Goal: Information Seeking & Learning: Learn about a topic

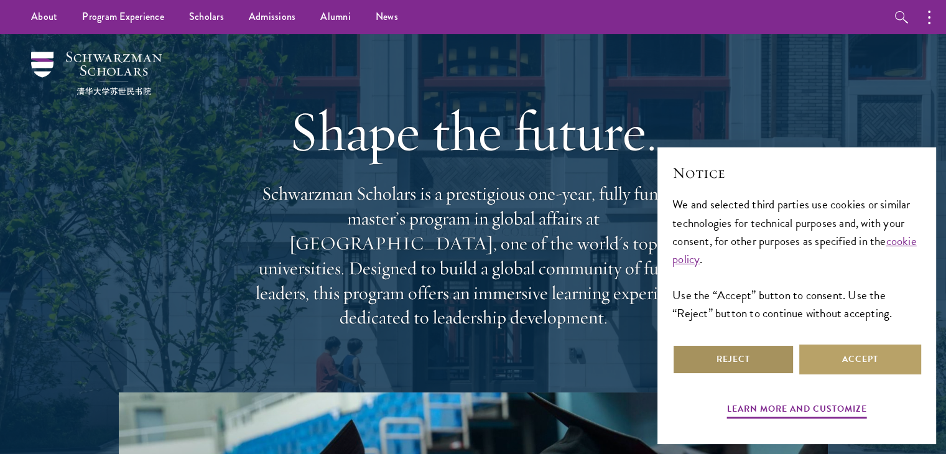
click at [736, 353] on button "Reject" at bounding box center [734, 360] width 122 height 30
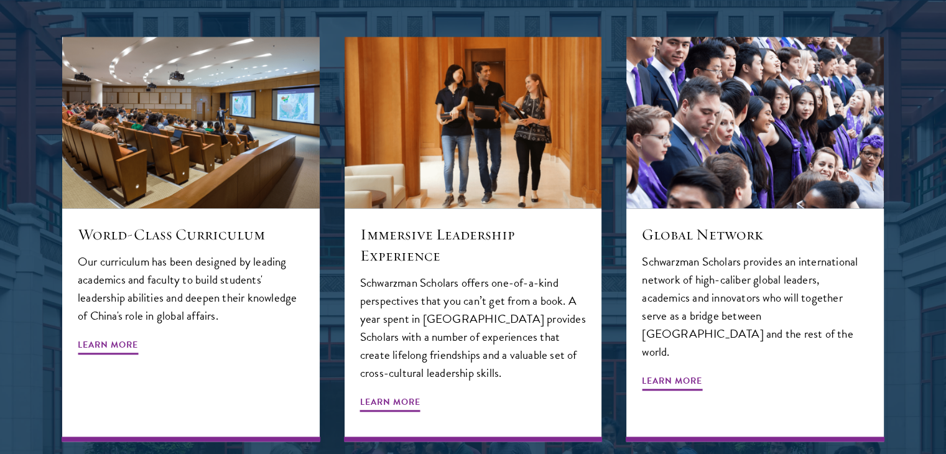
scroll to position [1351, 0]
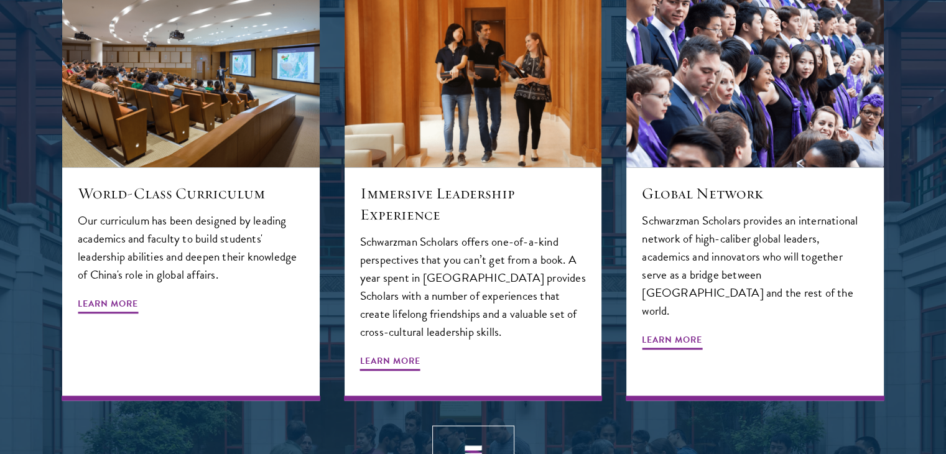
click at [936, 445] on div at bounding box center [473, 214] width 946 height 1022
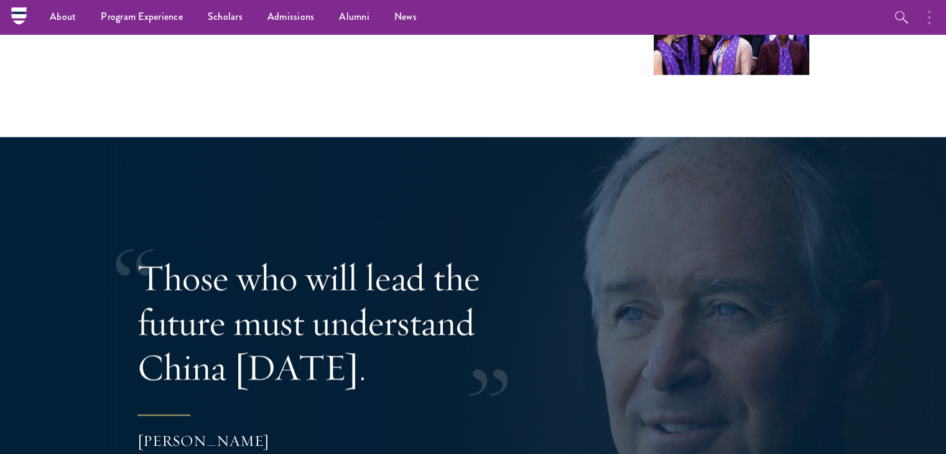
scroll to position [2293, 0]
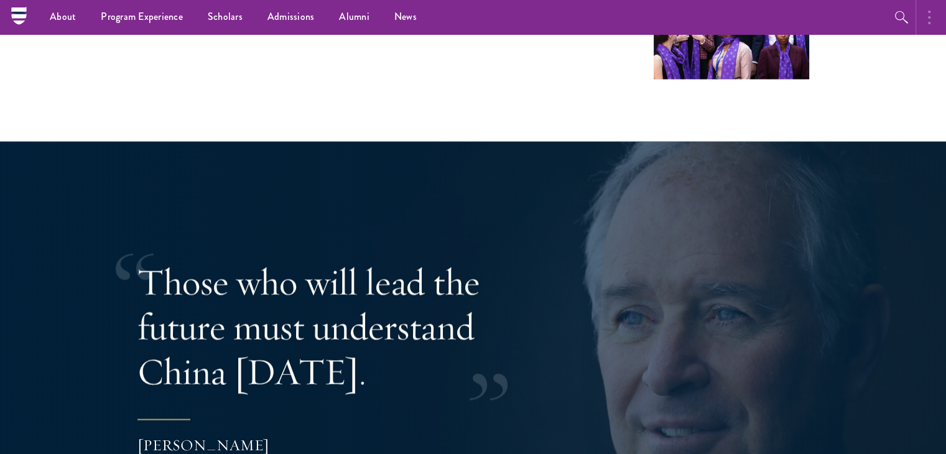
click at [944, 13] on button "button" at bounding box center [932, 17] width 27 height 34
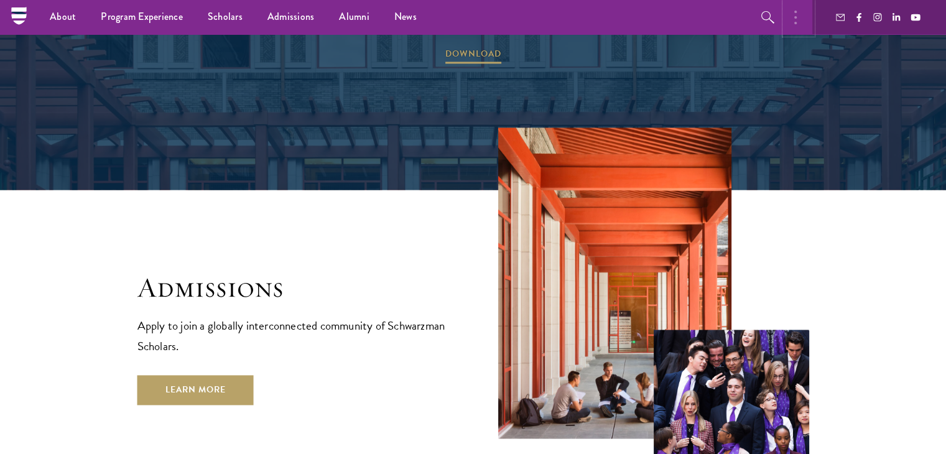
scroll to position [1862, 0]
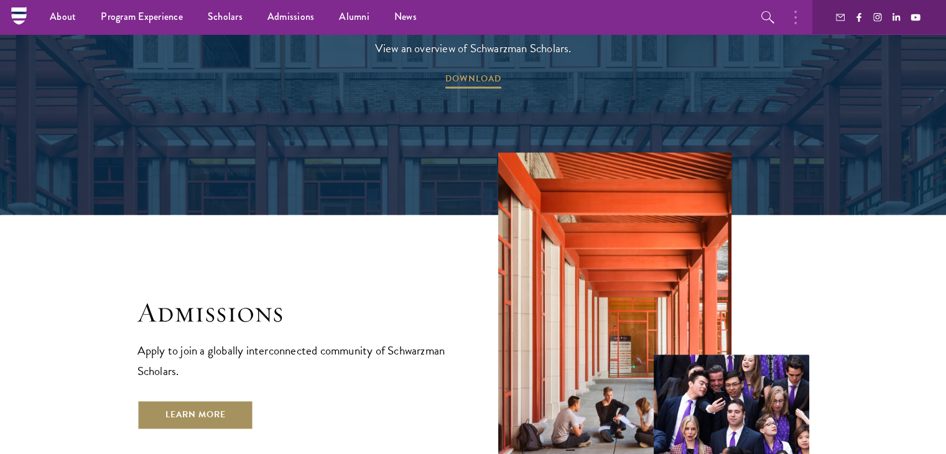
click at [230, 400] on link "Learn More" at bounding box center [196, 415] width 116 height 30
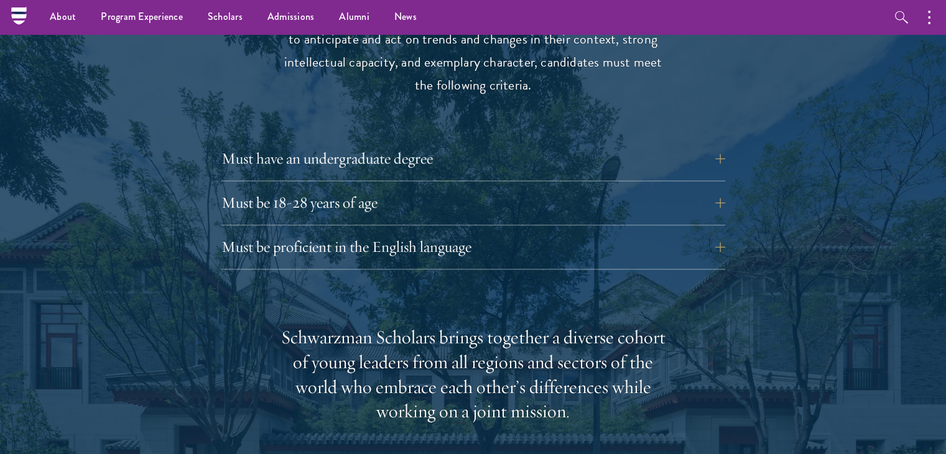
scroll to position [1675, 0]
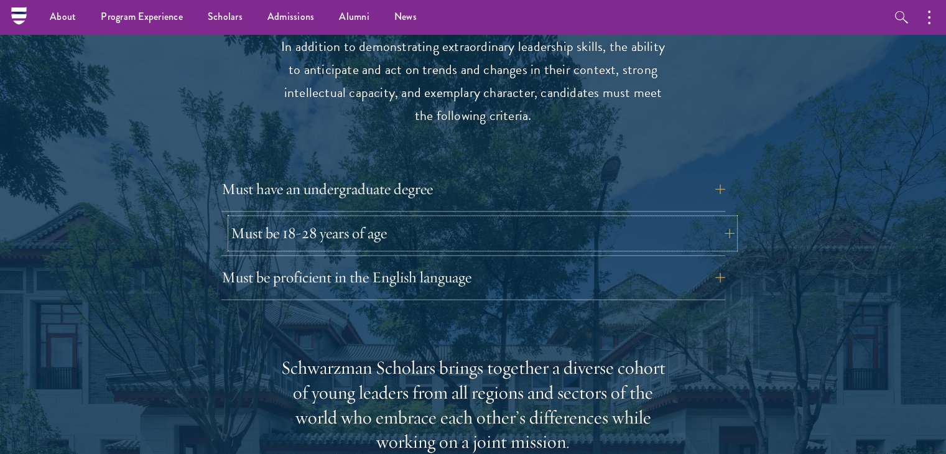
click at [732, 218] on button "Must be 18-28 years of age" at bounding box center [483, 233] width 504 height 30
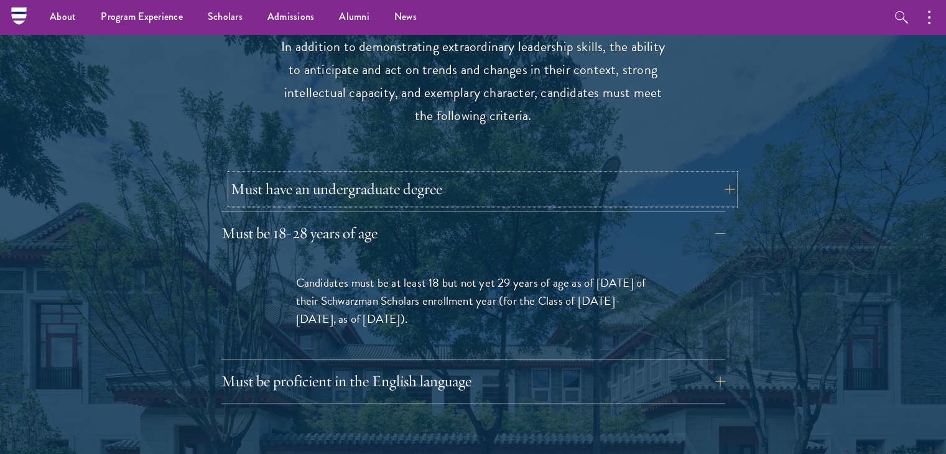
click at [730, 174] on button "Must have an undergraduate degree" at bounding box center [483, 189] width 504 height 30
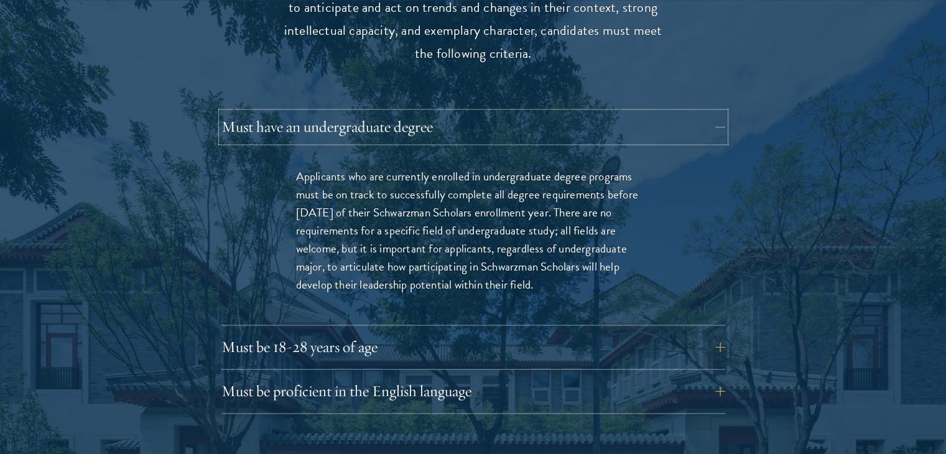
scroll to position [1799, 0]
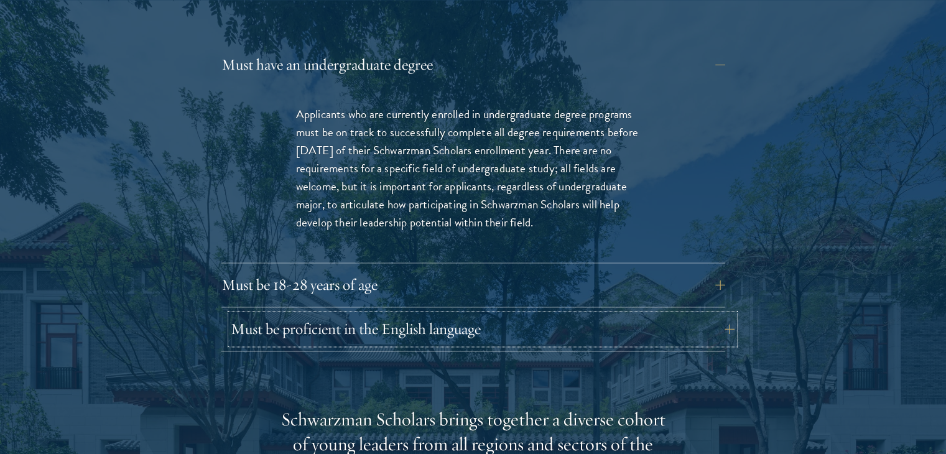
click at [727, 314] on button "Must be proficient in the English language" at bounding box center [483, 329] width 504 height 30
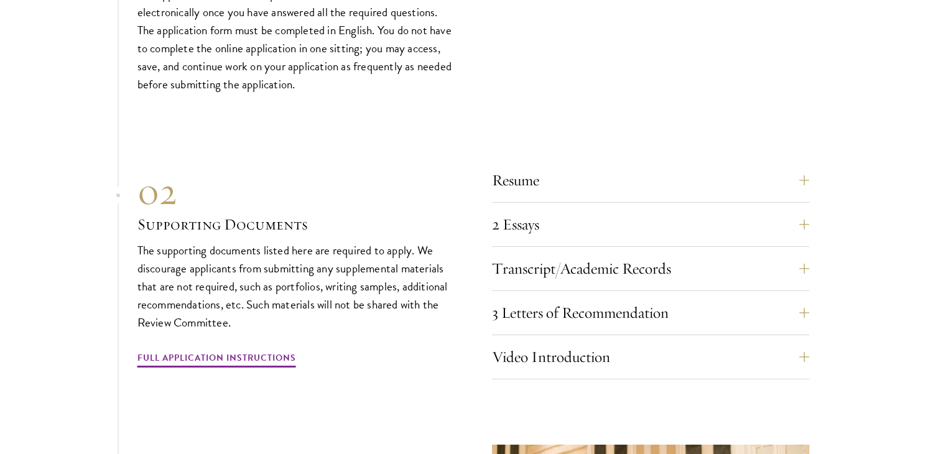
scroll to position [4181, 0]
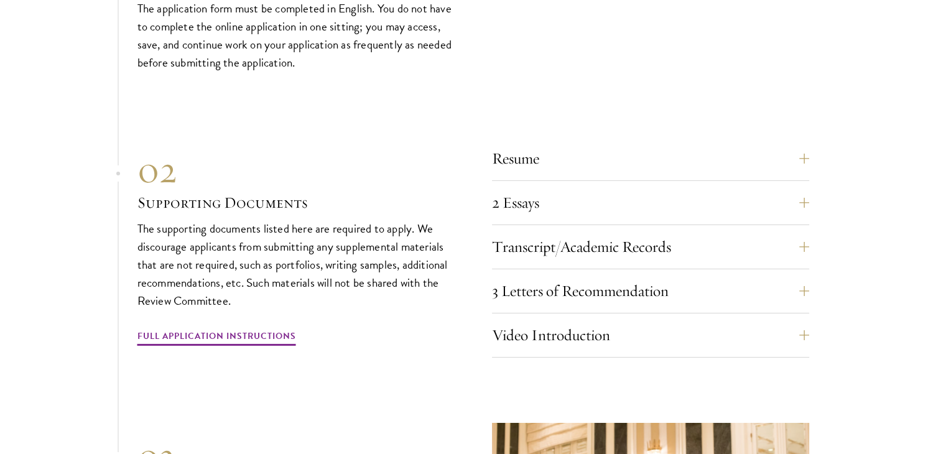
click at [811, 132] on section "01 Online Application 01 Online Application The application must be completed o…" at bounding box center [473, 276] width 946 height 770
click at [805, 144] on button "Resume" at bounding box center [659, 159] width 317 height 30
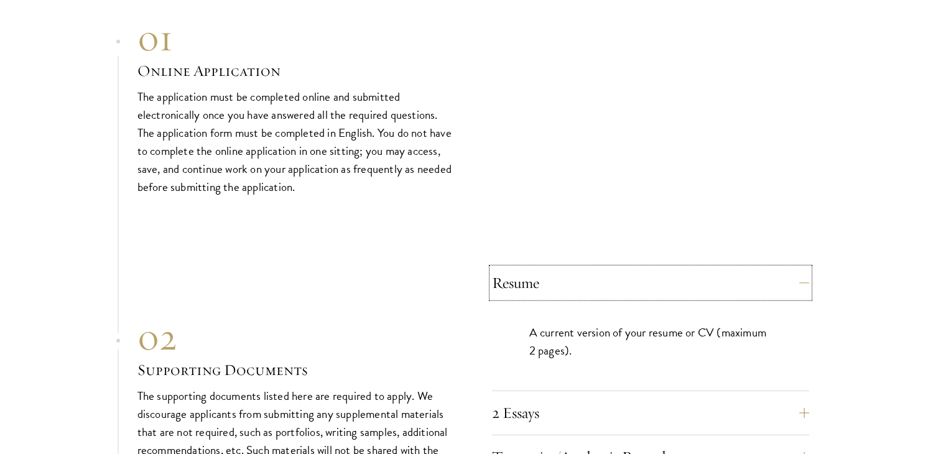
scroll to position [3848, 0]
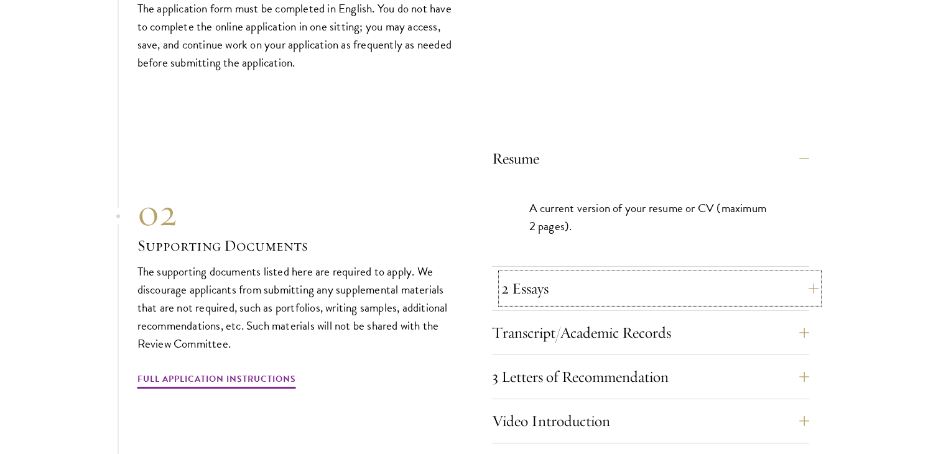
click at [518, 274] on button "2 Essays" at bounding box center [659, 289] width 317 height 30
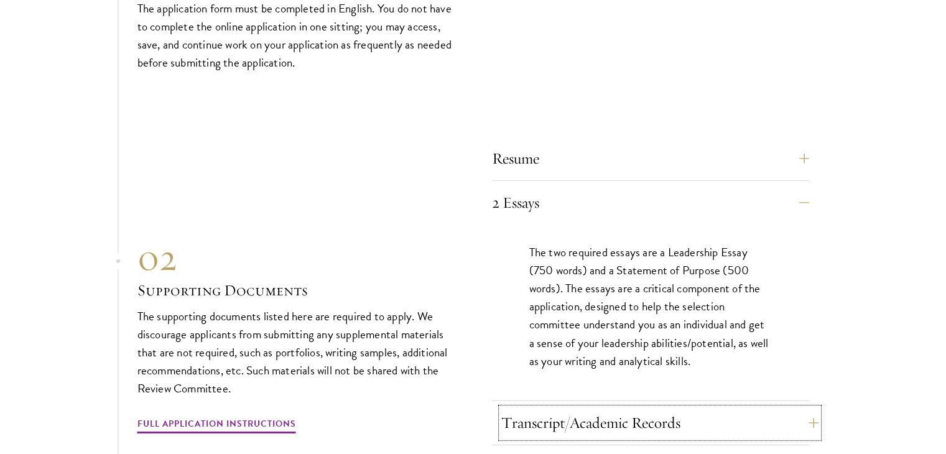
click at [804, 408] on button "Transcript/Academic Records" at bounding box center [659, 423] width 317 height 30
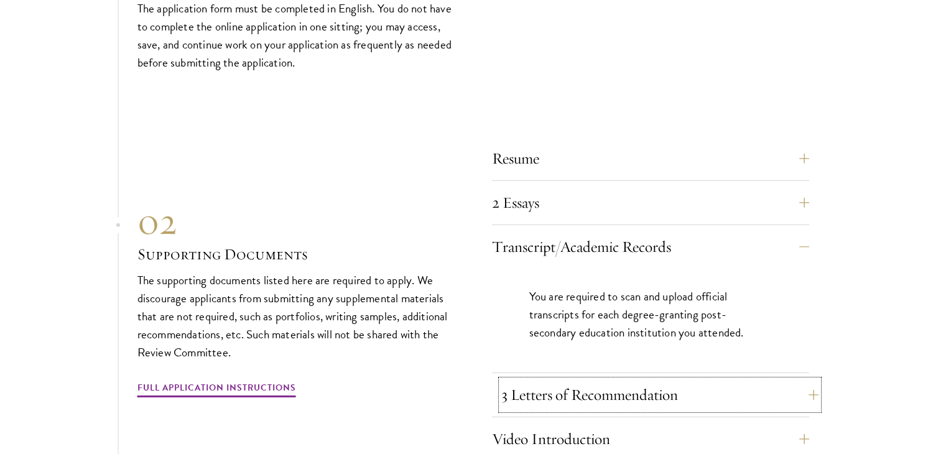
click at [806, 380] on button "3 Letters of Recommendation" at bounding box center [659, 395] width 317 height 30
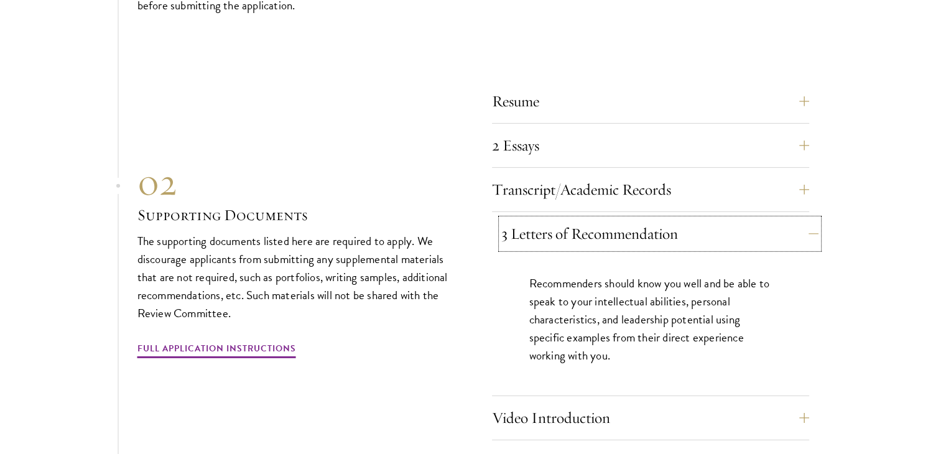
scroll to position [3907, 0]
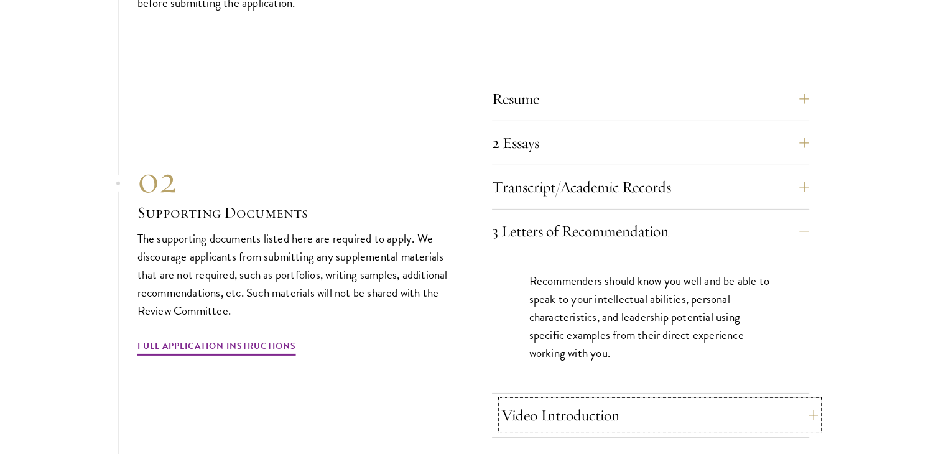
click at [805, 401] on button "Video Introduction" at bounding box center [659, 416] width 317 height 30
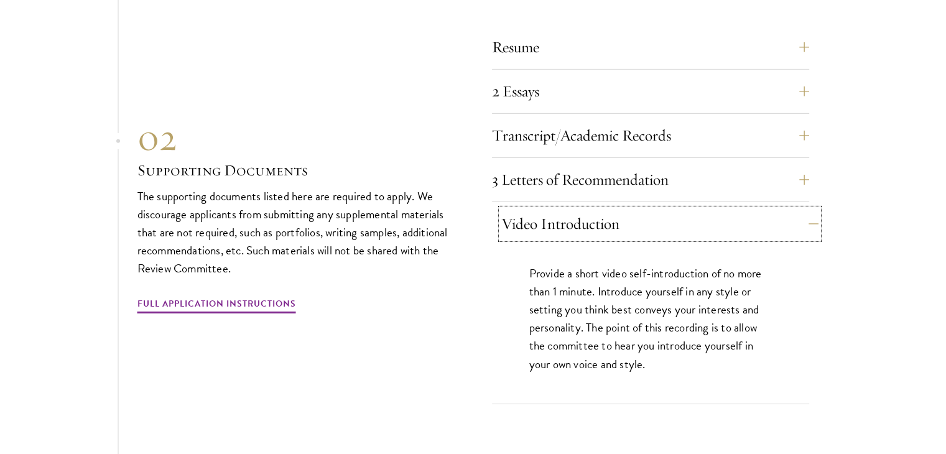
scroll to position [3960, 0]
